Goal: Task Accomplishment & Management: Manage account settings

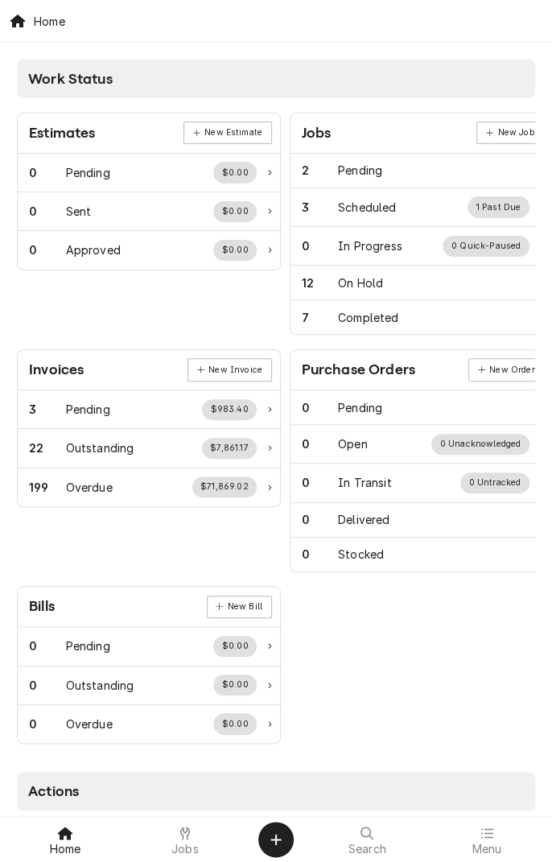
click at [187, 810] on icon at bounding box center [185, 832] width 10 height 13
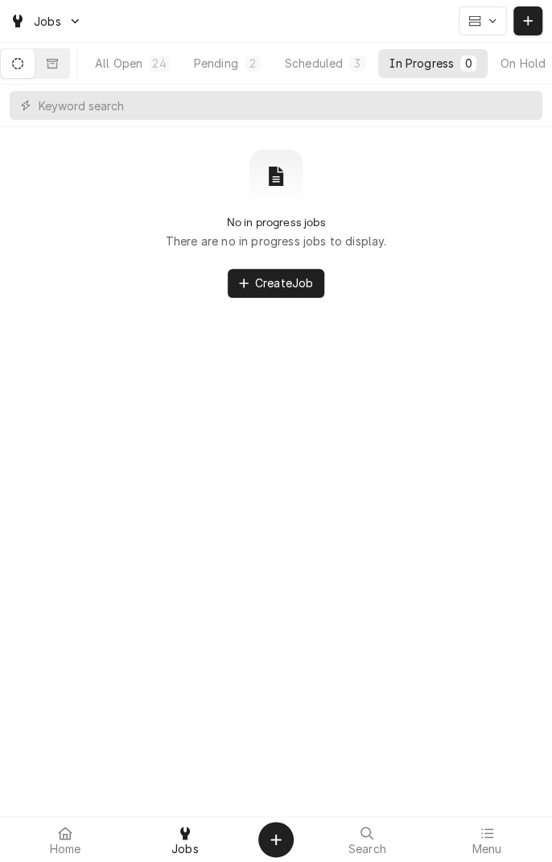
click at [69, 74] on button "Dynamic Content Wrapper" at bounding box center [52, 63] width 34 height 29
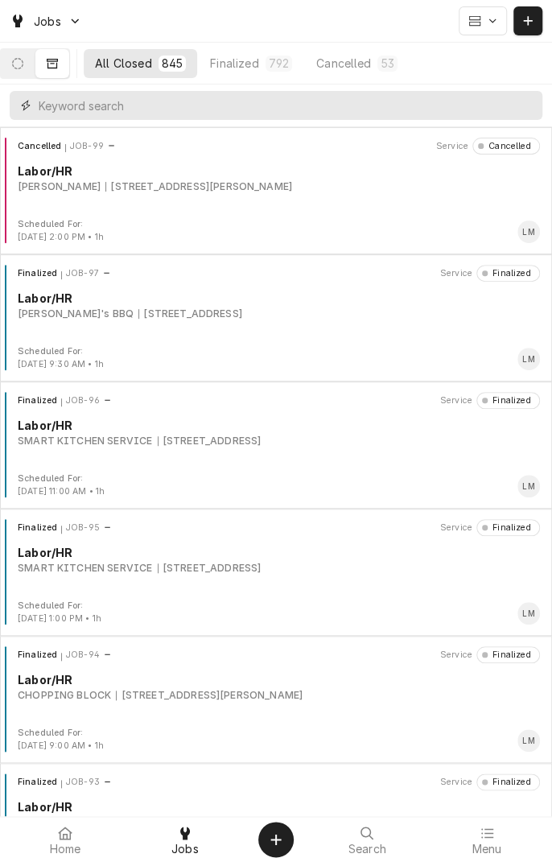
click at [252, 109] on input "Dynamic Content Wrapper" at bounding box center [287, 105] width 496 height 29
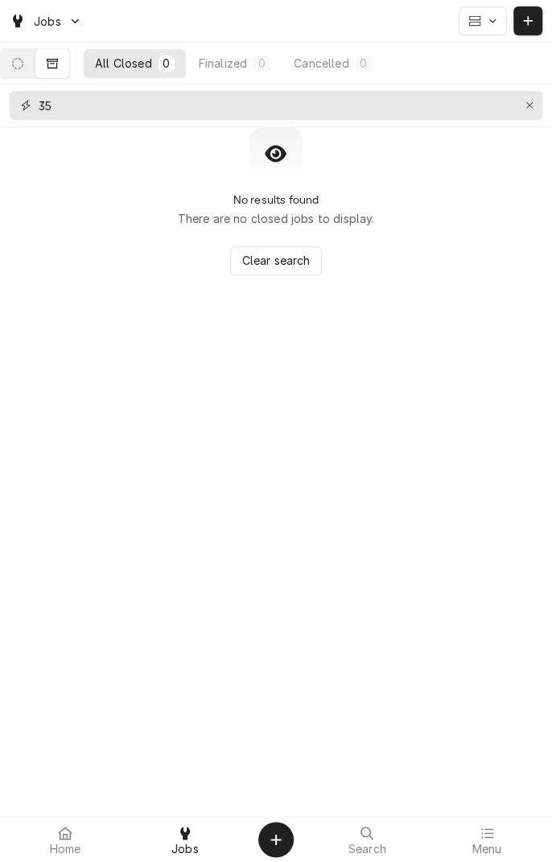
type input "3"
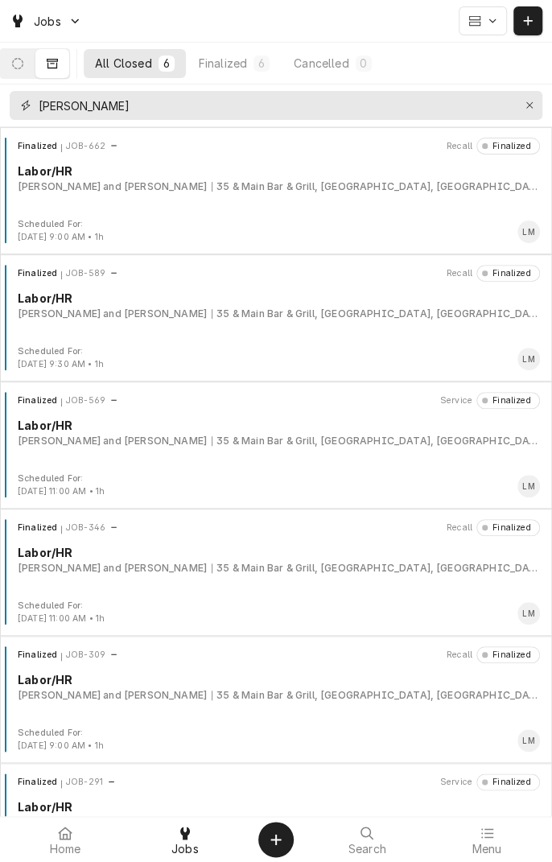
type input "Lopez"
click at [212, 183] on div "35 & Main Bar & Grill, Tivoli, TX 77990" at bounding box center [376, 186] width 328 height 14
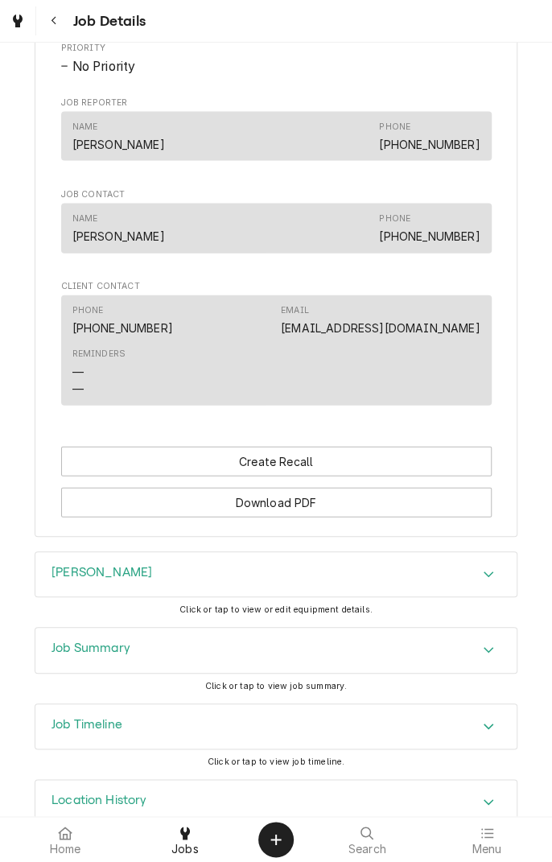
scroll to position [1041, 0]
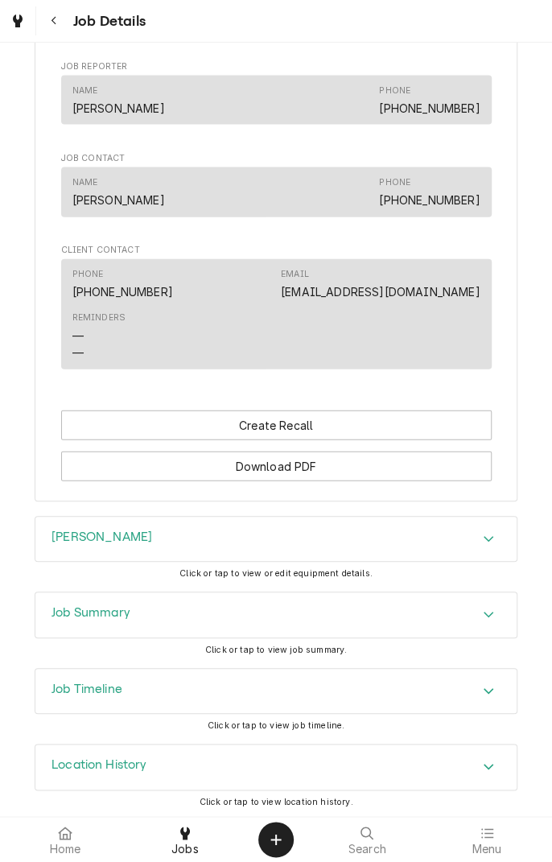
click at [486, 544] on div "Accordion Header" at bounding box center [488, 539] width 24 height 19
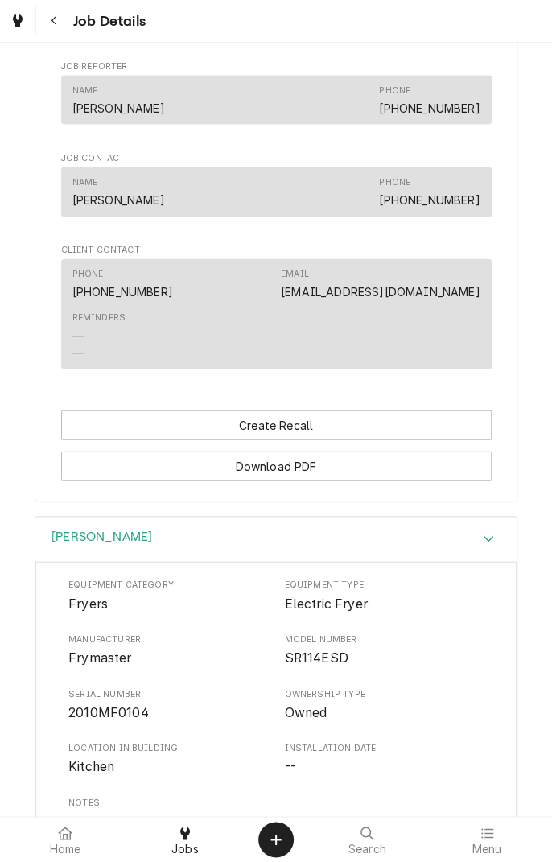
click at [56, 32] on button "Navigate back" at bounding box center [53, 20] width 29 height 29
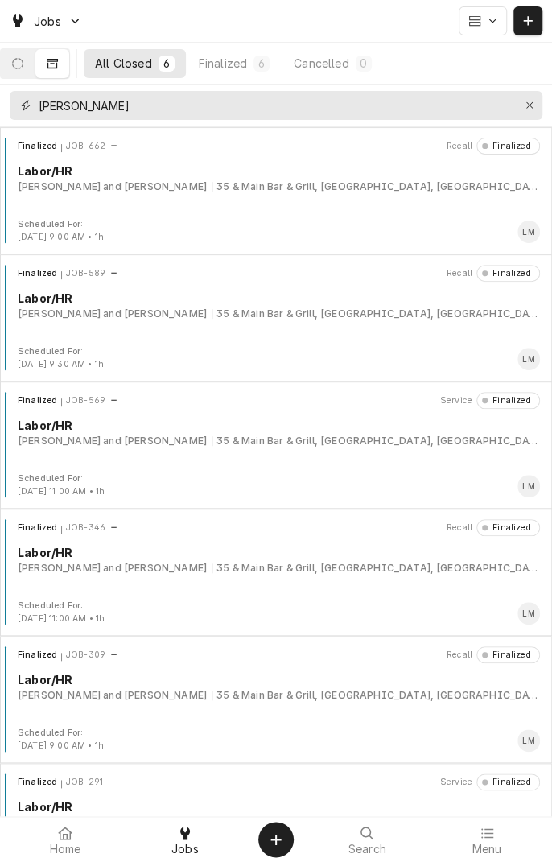
click at [525, 106] on icon "Erase input" at bounding box center [529, 105] width 9 height 11
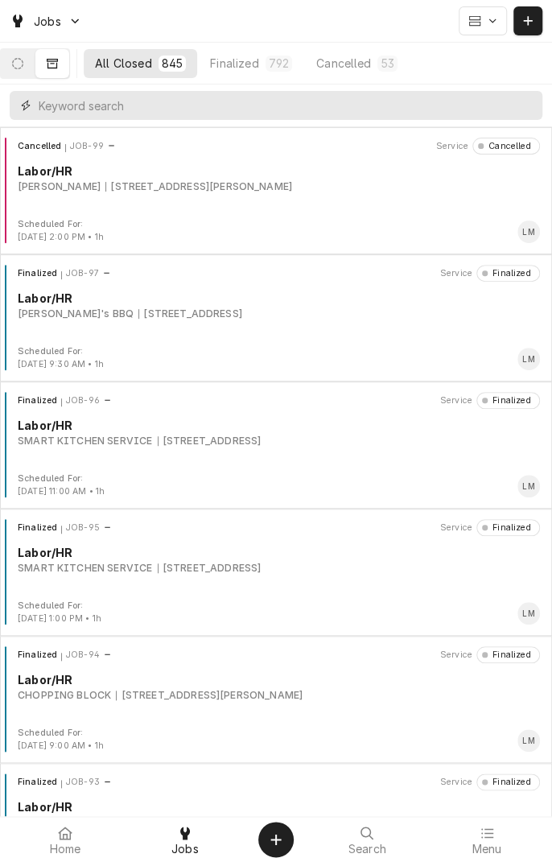
click at [252, 103] on input "Dynamic Content Wrapper" at bounding box center [287, 105] width 496 height 29
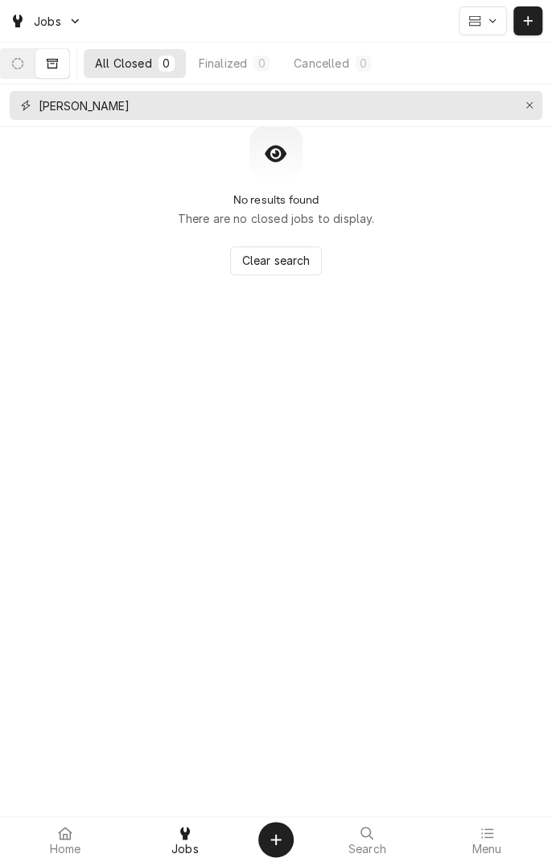
type input "John wesl"
click at [528, 105] on icon "Erase input" at bounding box center [529, 105] width 9 height 11
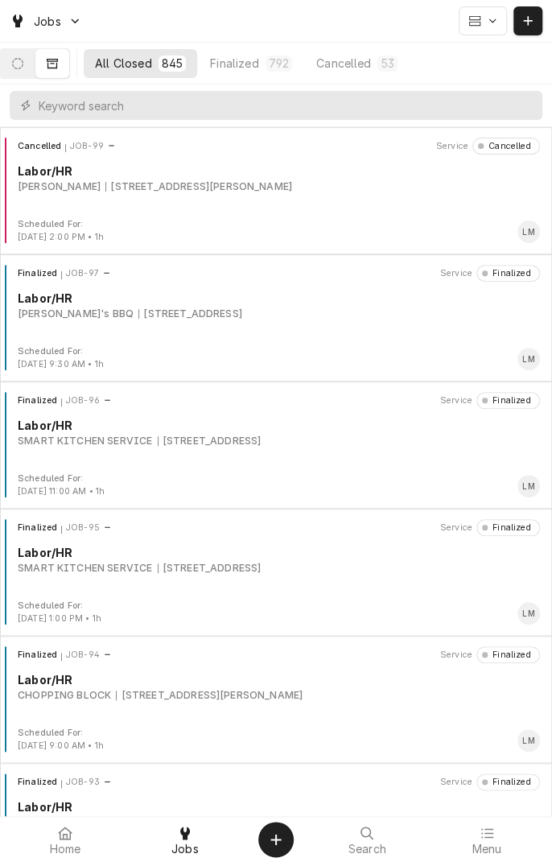
click at [268, 76] on button "Finalized 792" at bounding box center [251, 63] width 105 height 29
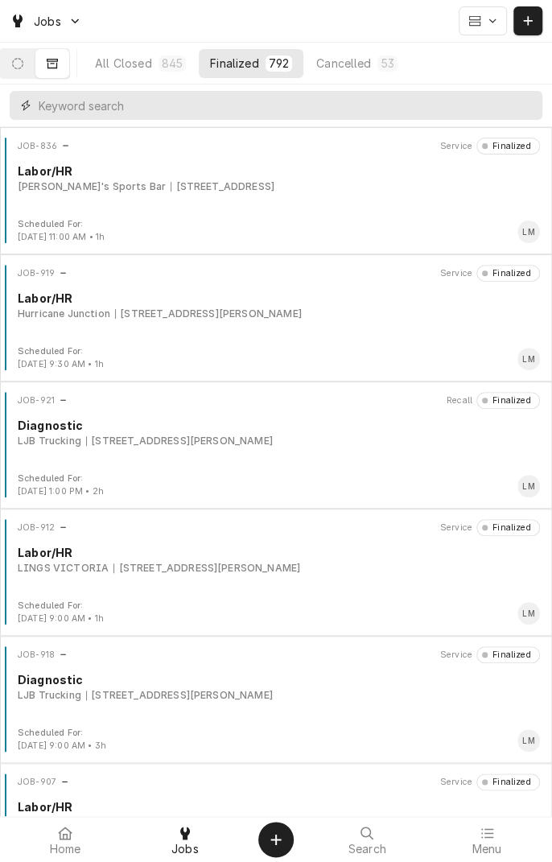
click at [186, 108] on input "Dynamic Content Wrapper" at bounding box center [287, 105] width 496 height 29
click at [23, 68] on icon "Dynamic Content Wrapper" at bounding box center [17, 63] width 11 height 11
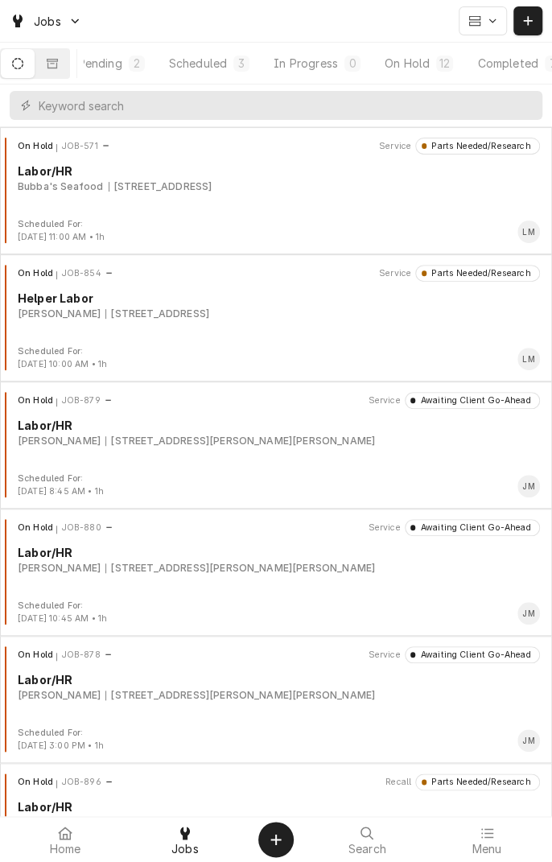
scroll to position [0, 153]
click at [484, 64] on div "Completed" at bounding box center [477, 63] width 60 height 17
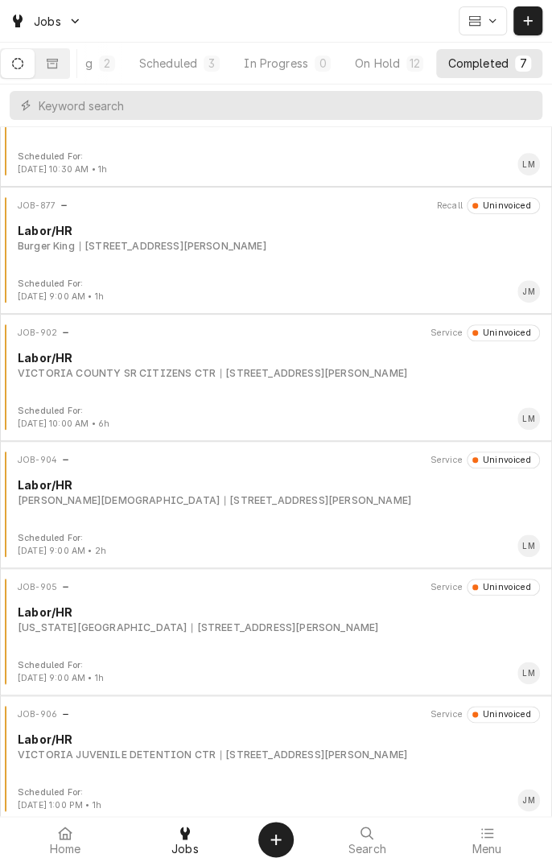
scroll to position [198, 0]
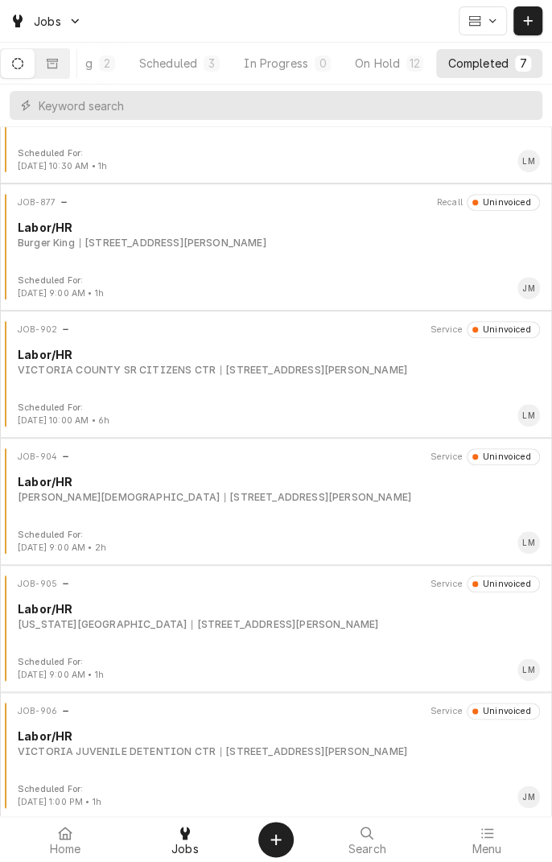
click at [236, 501] on div "8300 N E Zac Lentz Parkway, Victoria, TX 77904" at bounding box center [318, 497] width 187 height 14
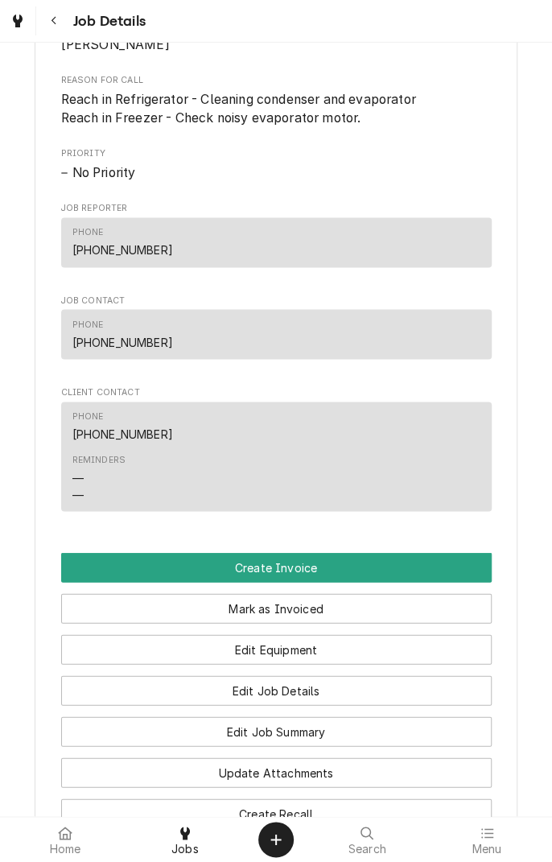
scroll to position [741, 0]
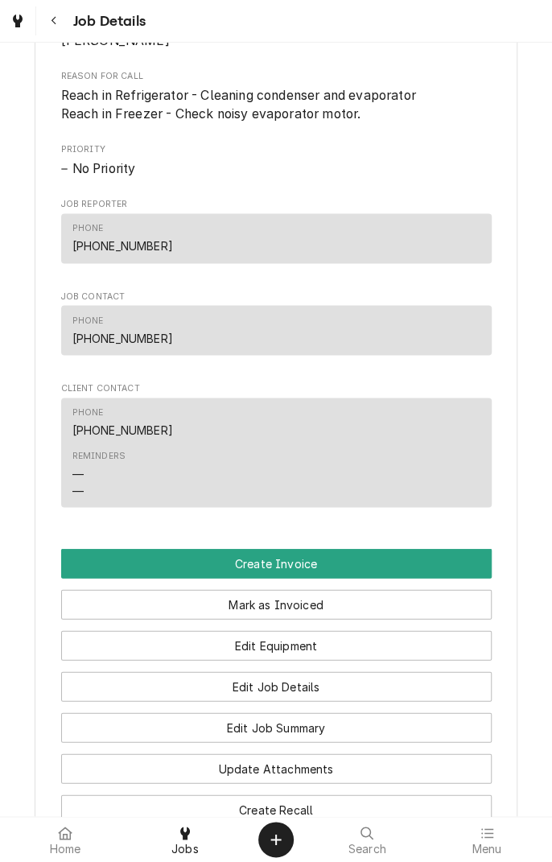
click at [350, 660] on button "Edit Equipment" at bounding box center [276, 645] width 431 height 30
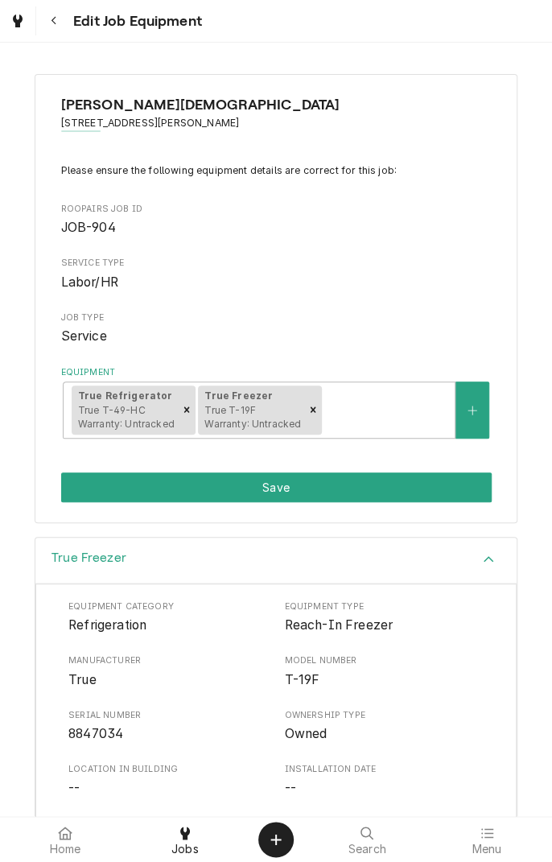
click at [60, 27] on div "Navigate back" at bounding box center [54, 21] width 16 height 16
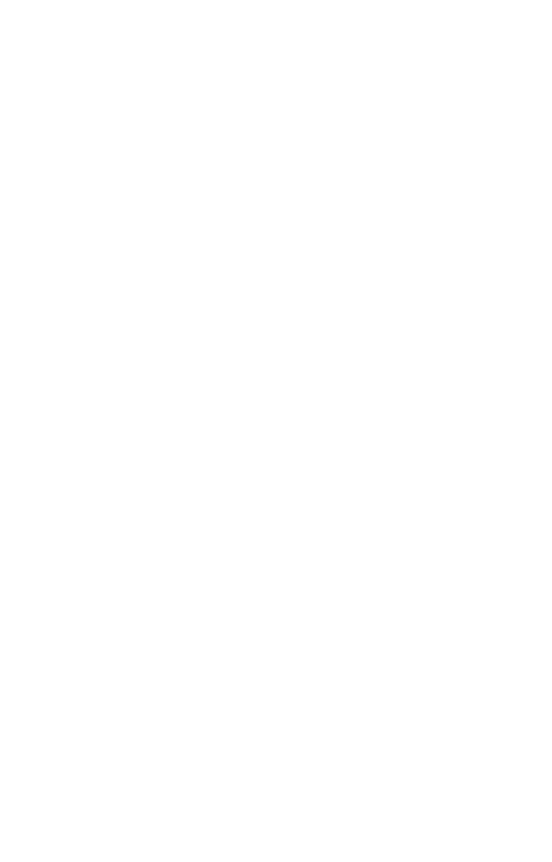
click at [55, 33] on div "Dynamic Content Wrapper" at bounding box center [276, 431] width 552 height 862
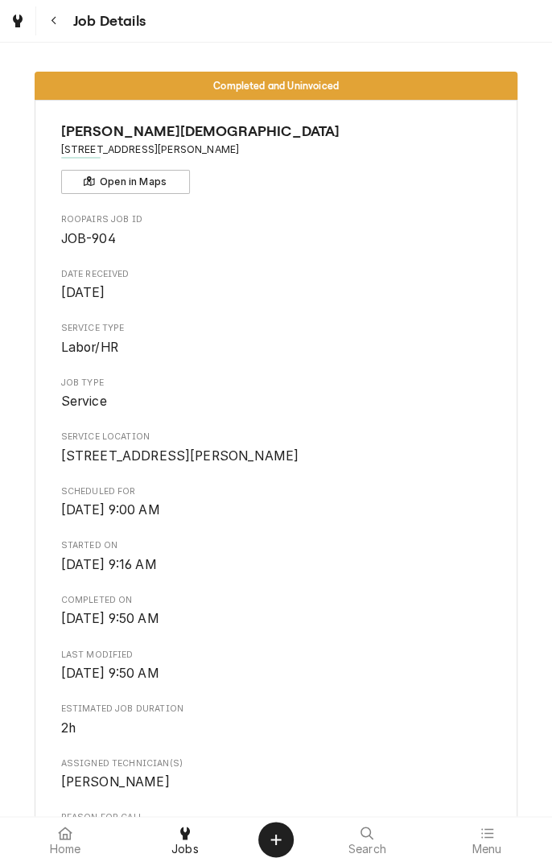
click at [55, 25] on icon "Navigate back" at bounding box center [54, 20] width 7 height 11
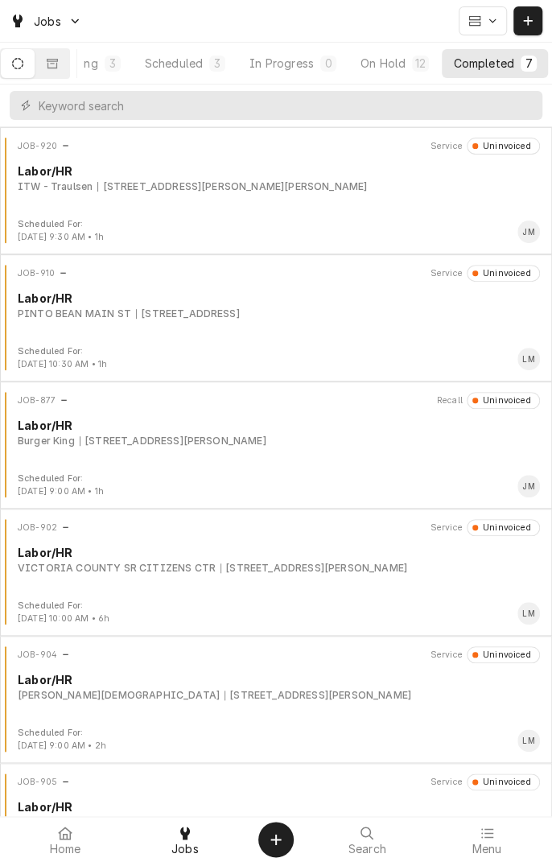
scroll to position [0, 152]
click at [226, 180] on div "1303 W Gayle St, Edna, TX 77957" at bounding box center [232, 186] width 270 height 14
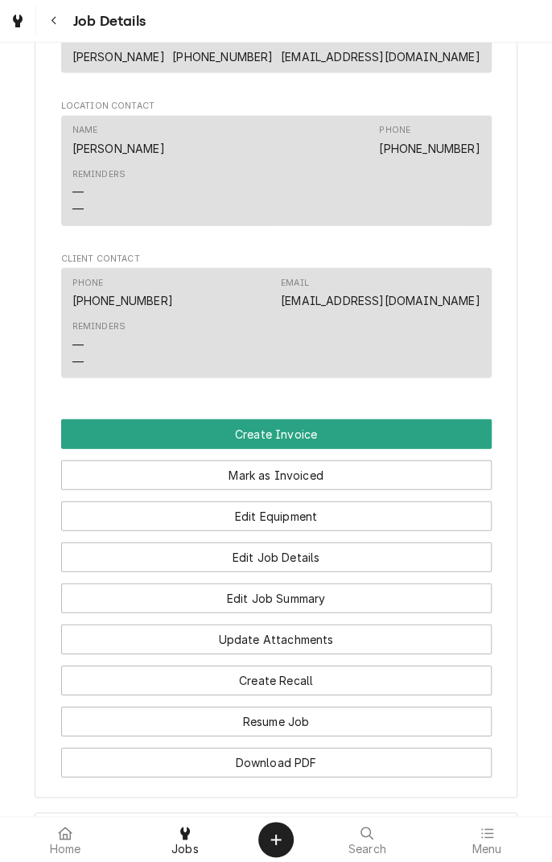
scroll to position [1097, 0]
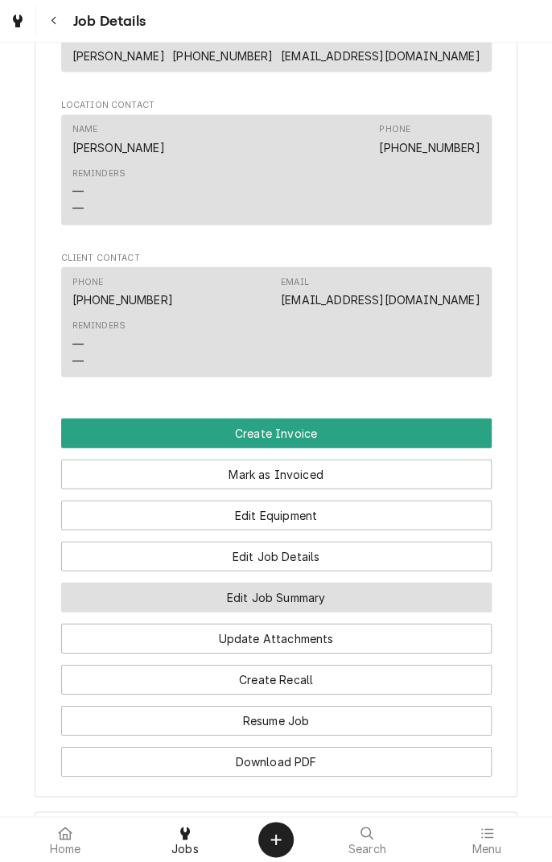
click at [375, 612] on button "Edit Job Summary" at bounding box center [276, 598] width 431 height 30
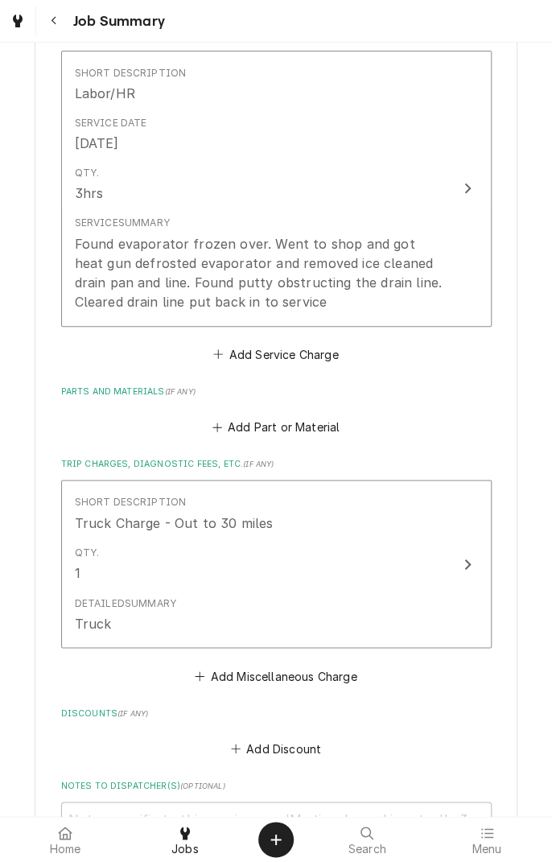
scroll to position [410, 0]
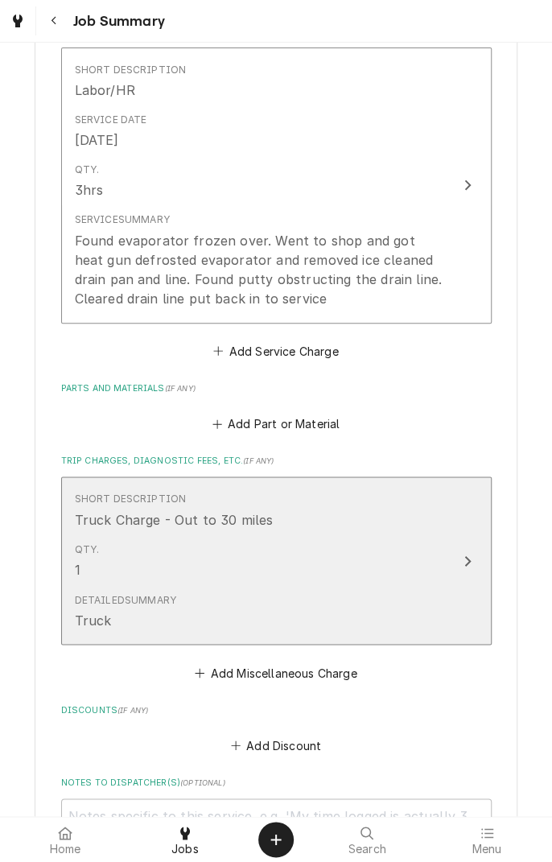
click at [458, 599] on button "Short Description Truck Charge - Out to 30 miles Qty. 1 Detailed Summary Truck" at bounding box center [276, 560] width 431 height 168
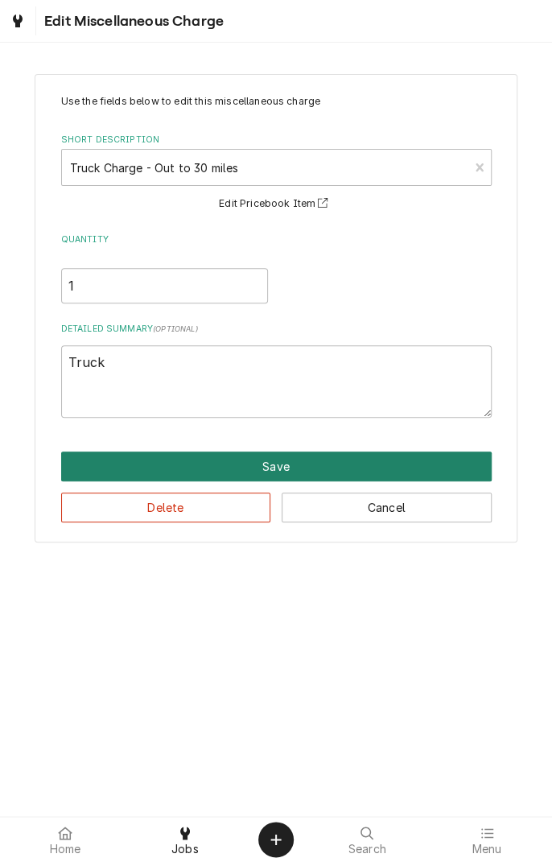
click at [280, 476] on button "Save" at bounding box center [276, 466] width 431 height 30
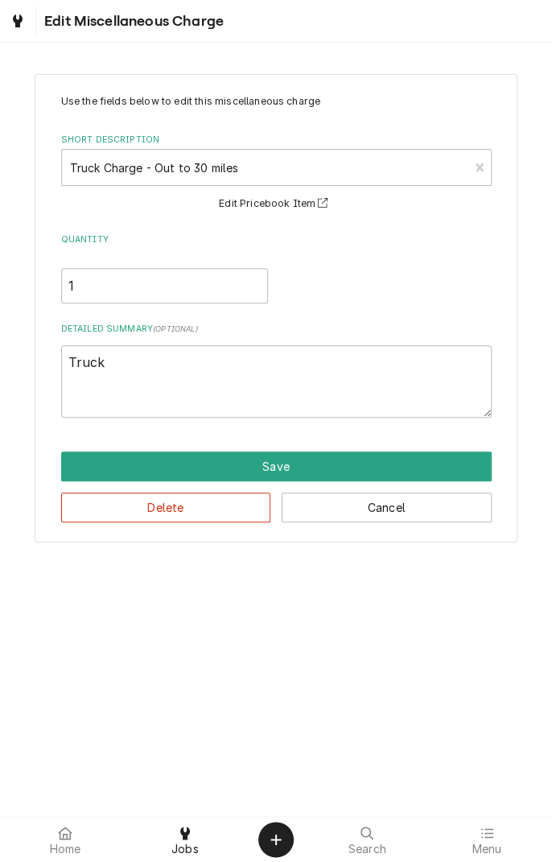
type textarea "x"
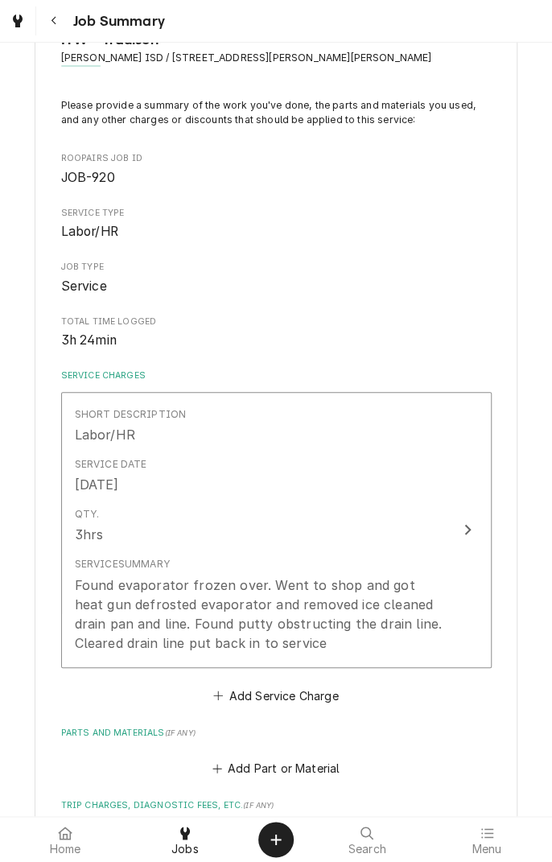
scroll to position [66, 0]
